Goal: Transaction & Acquisition: Subscribe to service/newsletter

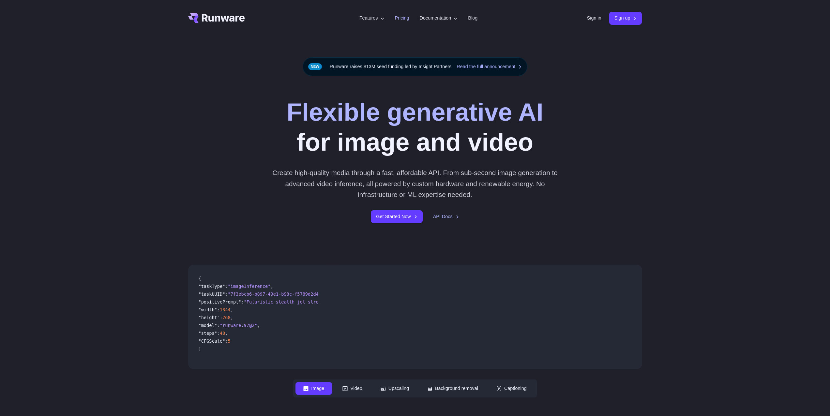
click at [400, 18] on link "Pricing" at bounding box center [402, 18] width 14 height 8
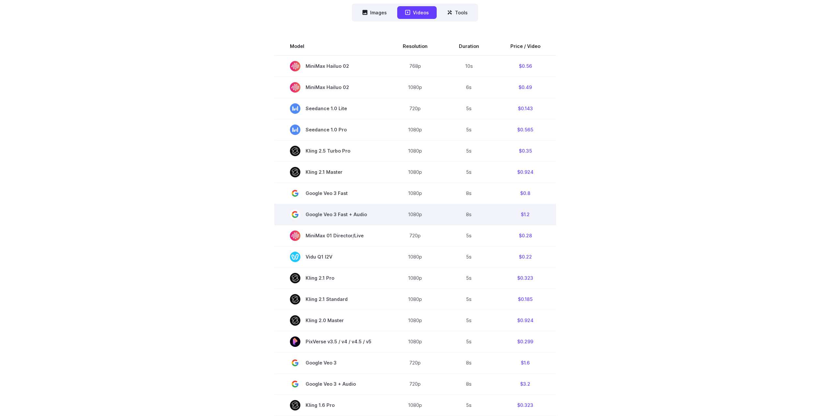
scroll to position [133, 0]
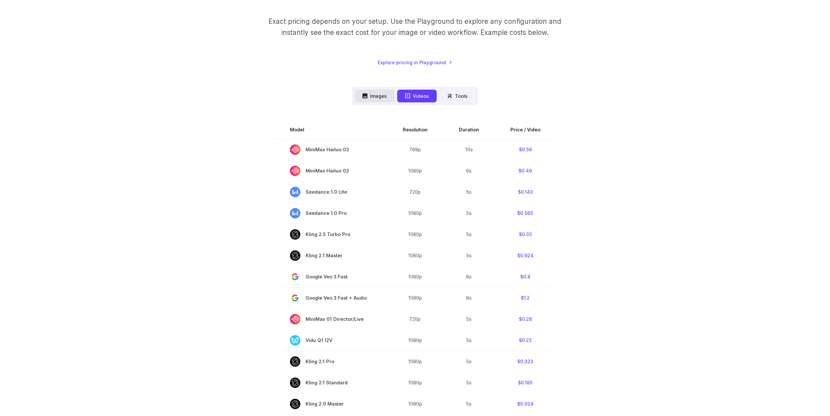
click at [388, 96] on button "Images" at bounding box center [375, 96] width 40 height 13
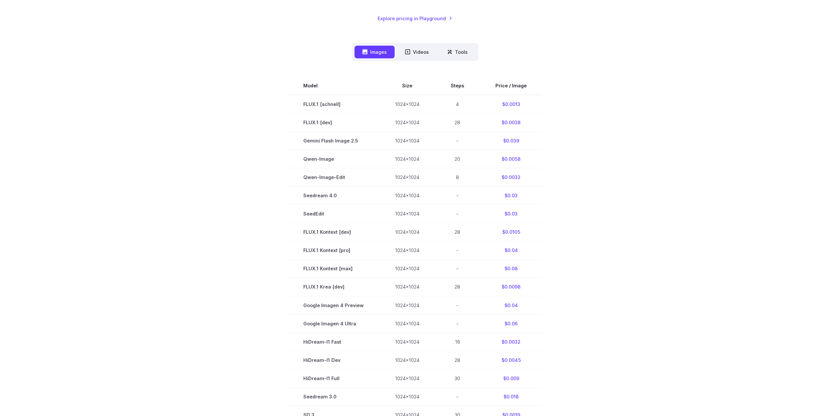
scroll to position [147, 0]
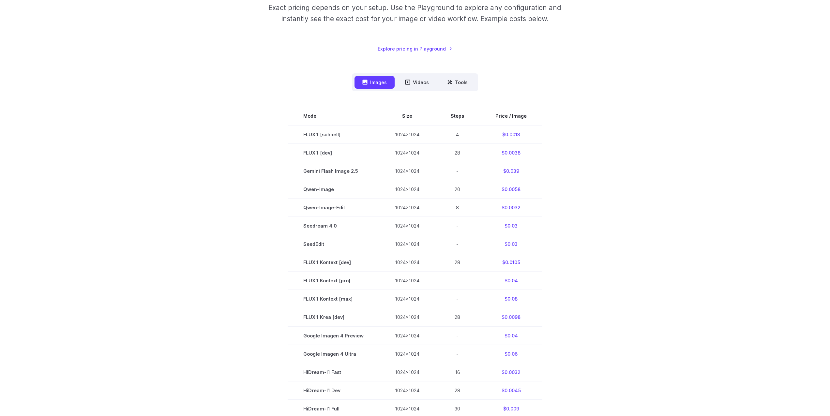
click at [569, 100] on div "Model Size Steps Price / Image FLUX.1 [[PERSON_NAME]] 1024x1024 4 $0.0013 FLUX.…" at bounding box center [415, 291] width 454 height 400
click at [422, 79] on button "Videos" at bounding box center [416, 82] width 39 height 13
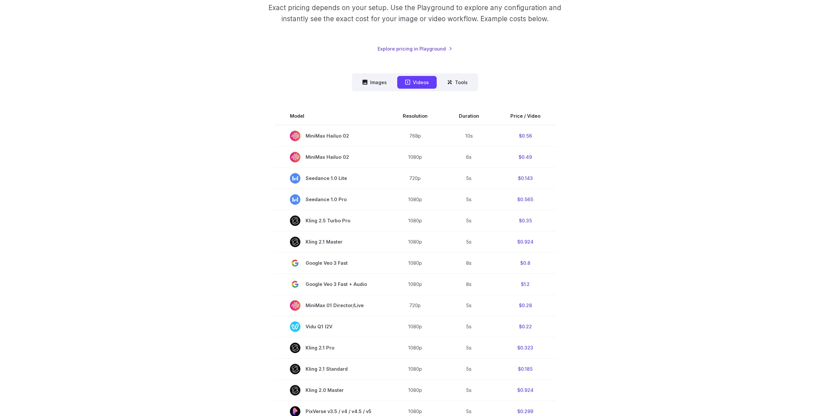
scroll to position [0, 0]
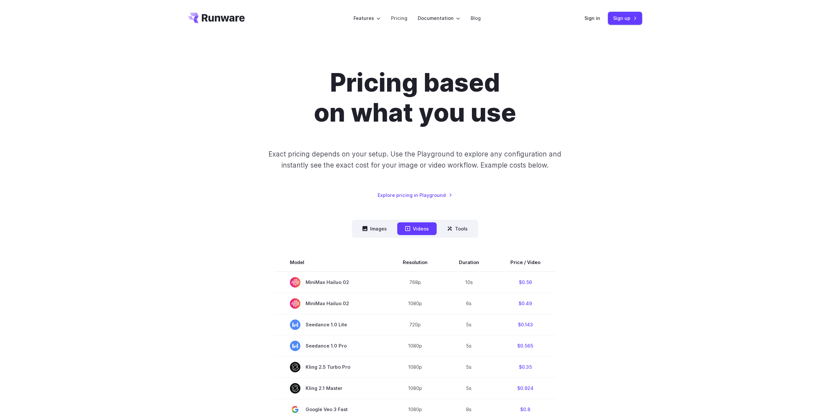
click at [581, 14] on header "Features Tasks Image generation Video generation Sonic Inference Engine™ Models…" at bounding box center [415, 18] width 470 height 37
click at [587, 17] on link "Sign in" at bounding box center [593, 18] width 16 height 8
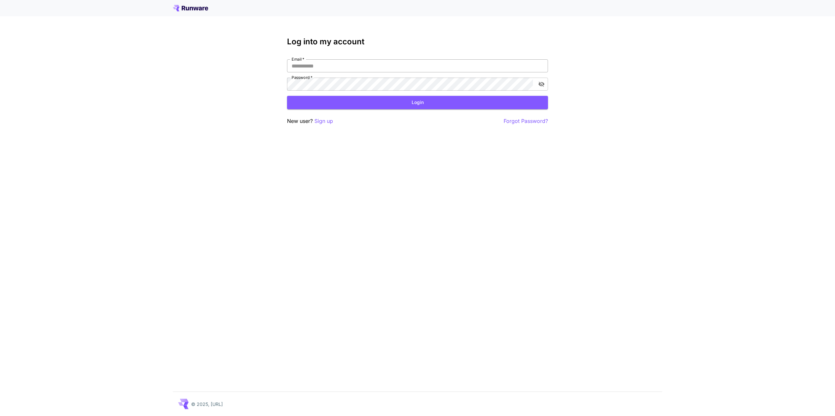
click at [388, 68] on input "Email   *" at bounding box center [417, 65] width 261 height 13
